Goal: Task Accomplishment & Management: Use online tool/utility

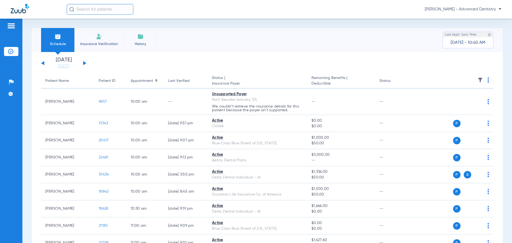
click at [86, 63] on button at bounding box center [84, 63] width 3 height 4
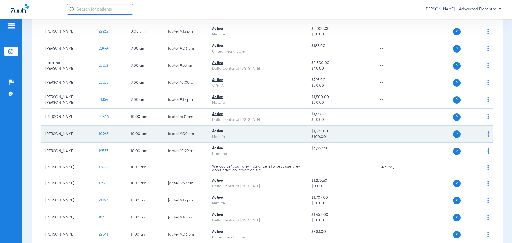
scroll to position [213, 0]
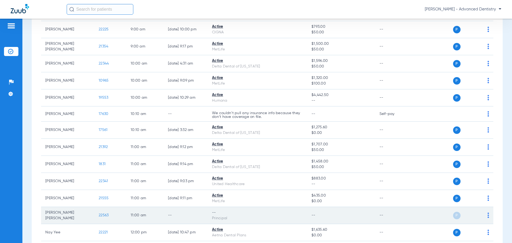
click at [154, 212] on td "11:00 AM" at bounding box center [144, 215] width 37 height 17
click at [484, 214] on td "P S" at bounding box center [452, 215] width 82 height 17
click at [487, 214] on img at bounding box center [488, 214] width 2 height 5
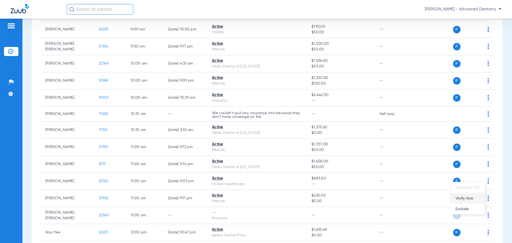
click at [473, 199] on span "Verify Now" at bounding box center [467, 198] width 25 height 4
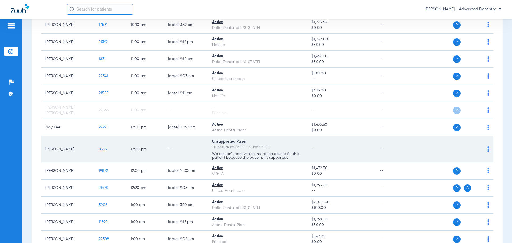
scroll to position [320, 0]
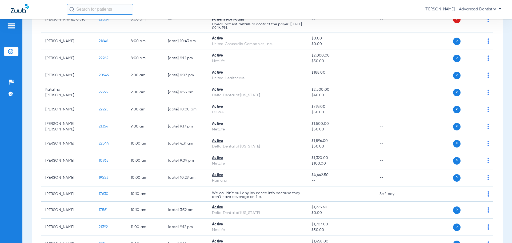
scroll to position [293, 0]
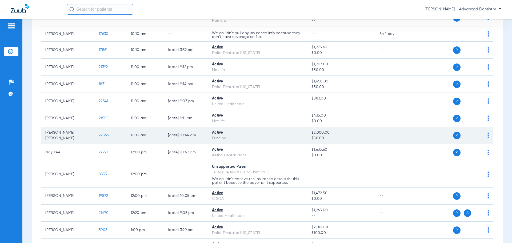
click at [88, 140] on td "Ashley Np Hallier" at bounding box center [67, 135] width 53 height 17
click at [487, 135] on img at bounding box center [488, 135] width 2 height 5
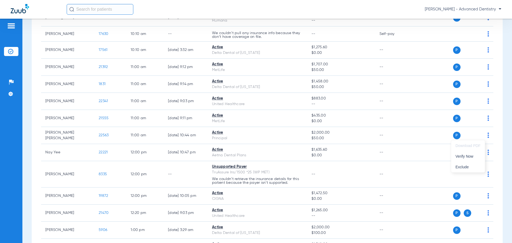
click at [400, 137] on div at bounding box center [256, 121] width 512 height 243
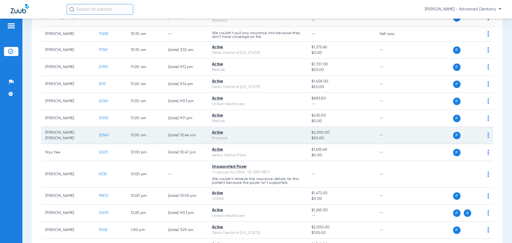
click at [483, 133] on div "P S" at bounding box center [450, 135] width 78 height 7
click at [483, 136] on div "P S" at bounding box center [450, 135] width 78 height 7
click at [485, 136] on td "P S" at bounding box center [452, 135] width 82 height 17
click at [487, 136] on img at bounding box center [488, 135] width 2 height 5
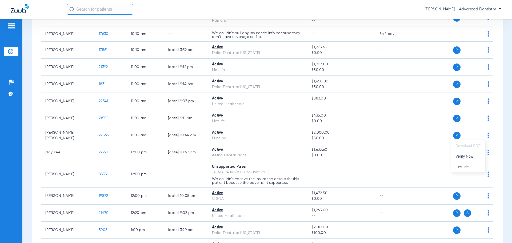
click at [370, 139] on div at bounding box center [256, 121] width 512 height 243
